Goal: Task Accomplishment & Management: Manage account settings

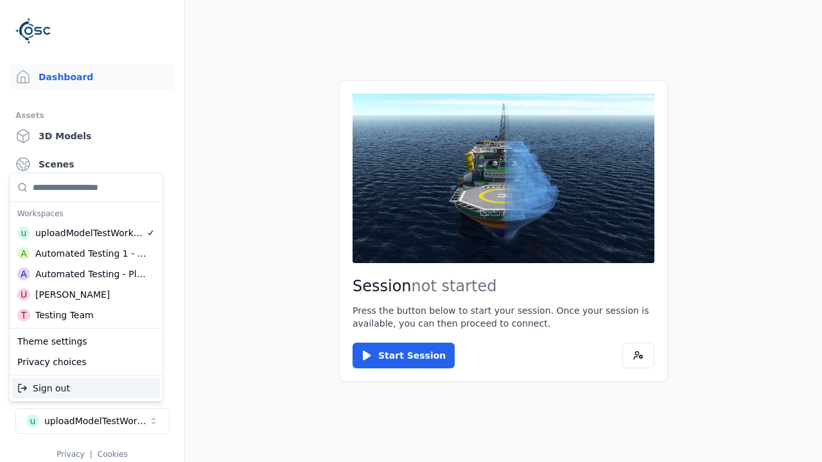
click at [86, 315] on div "Testing Team" at bounding box center [64, 315] width 58 height 13
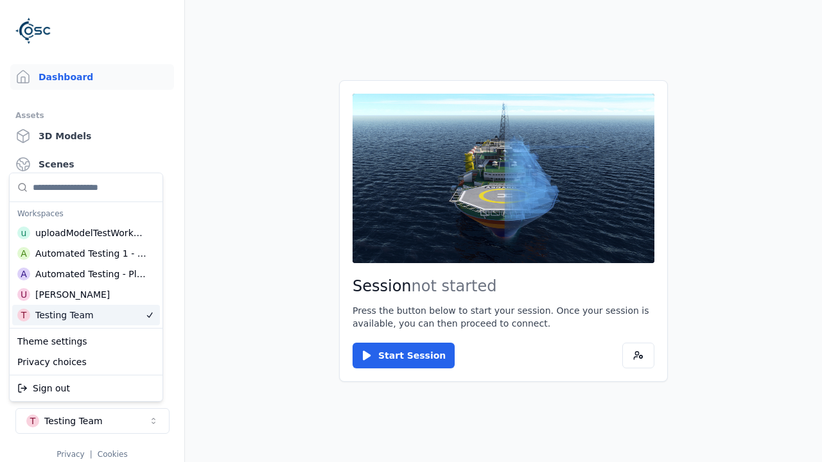
click at [411, 231] on html "Support Dashboard Assets 3D Models Scenes Datasets Recordings Support Documenta…" at bounding box center [411, 231] width 822 height 462
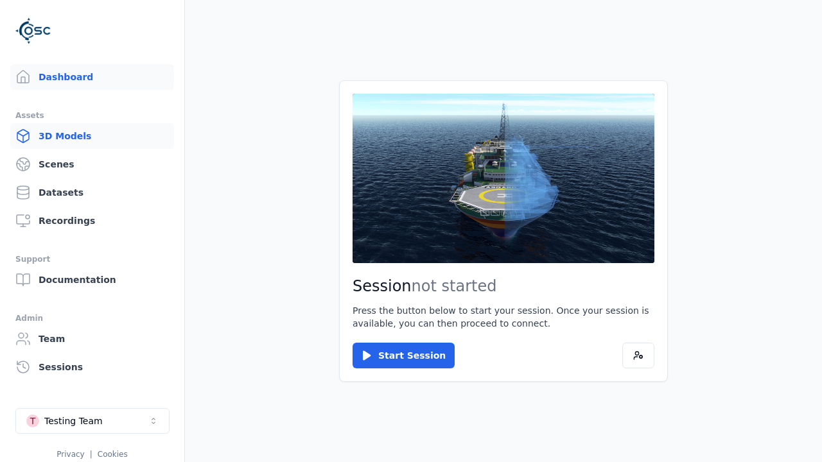
click at [92, 136] on link "3D Models" at bounding box center [92, 136] width 164 height 26
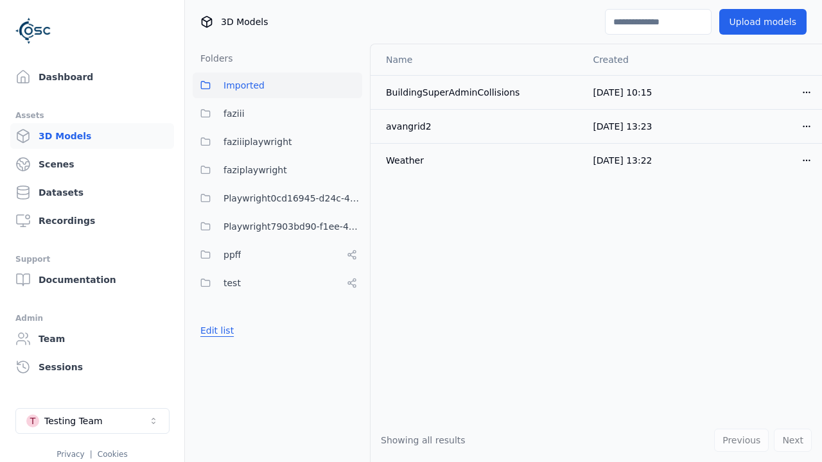
click at [214, 331] on button "Edit list" at bounding box center [217, 330] width 49 height 23
click at [226, 331] on link "Create folder" at bounding box center [229, 330] width 59 height 13
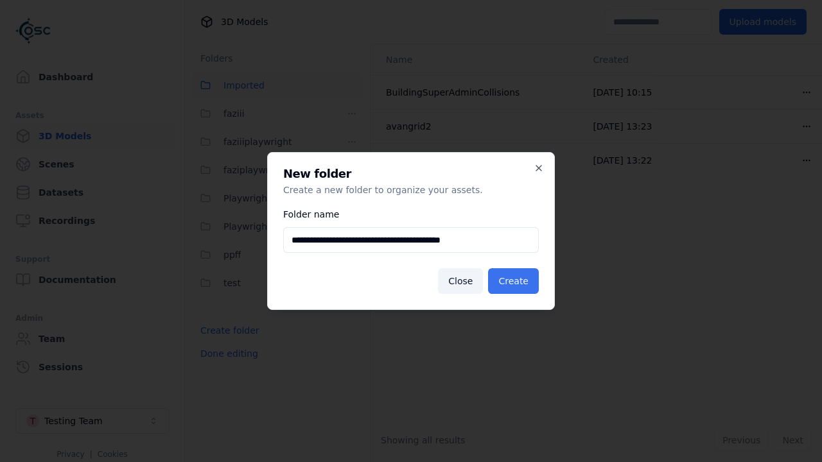
type input "**********"
click at [515, 281] on button "Create" at bounding box center [513, 281] width 51 height 26
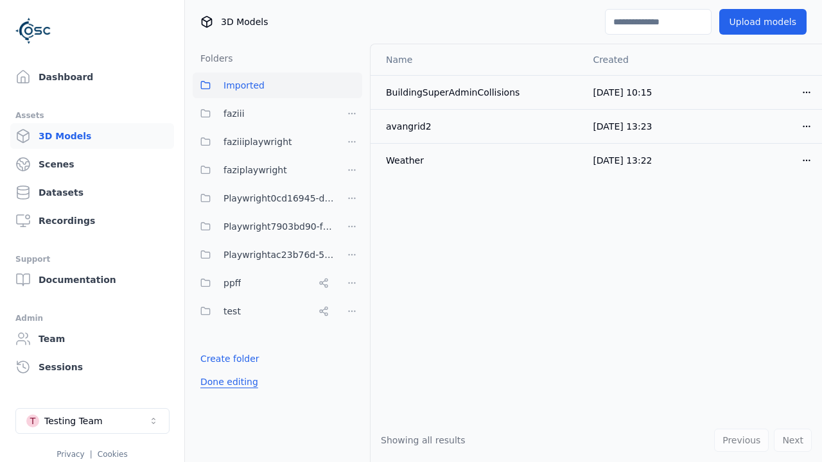
click at [225, 382] on button "Done editing" at bounding box center [229, 382] width 73 height 23
click at [214, 359] on button "Edit list" at bounding box center [217, 358] width 49 height 23
click at [352, 255] on html "Support Dashboard Assets 3D Models Scenes Datasets Recordings Support Documenta…" at bounding box center [411, 231] width 822 height 462
click at [351, 302] on div "Rename" at bounding box center [356, 302] width 86 height 21
